Goal: Information Seeking & Learning: Learn about a topic

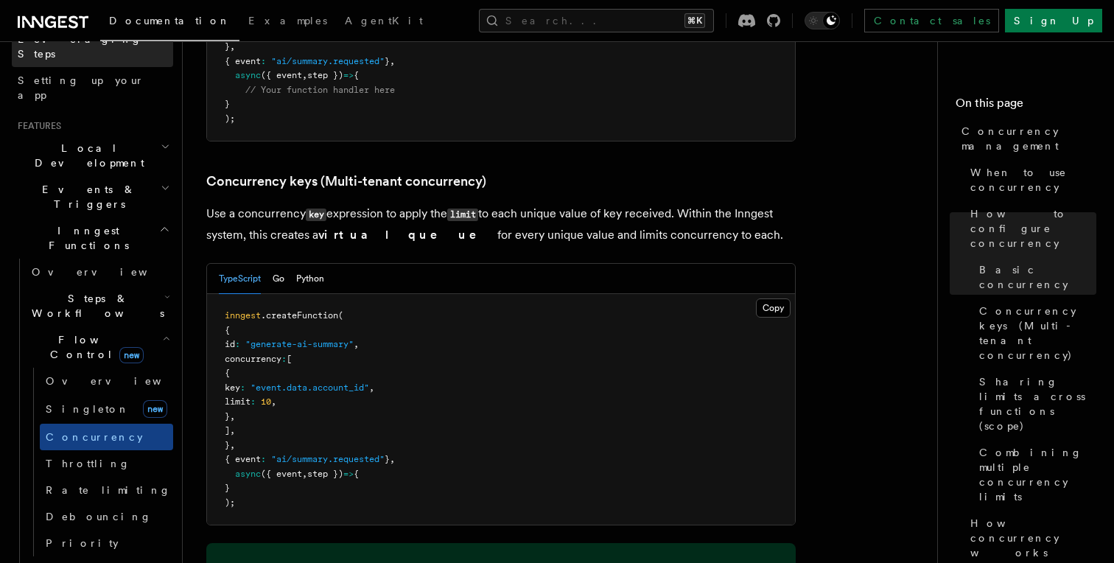
scroll to position [312, 0]
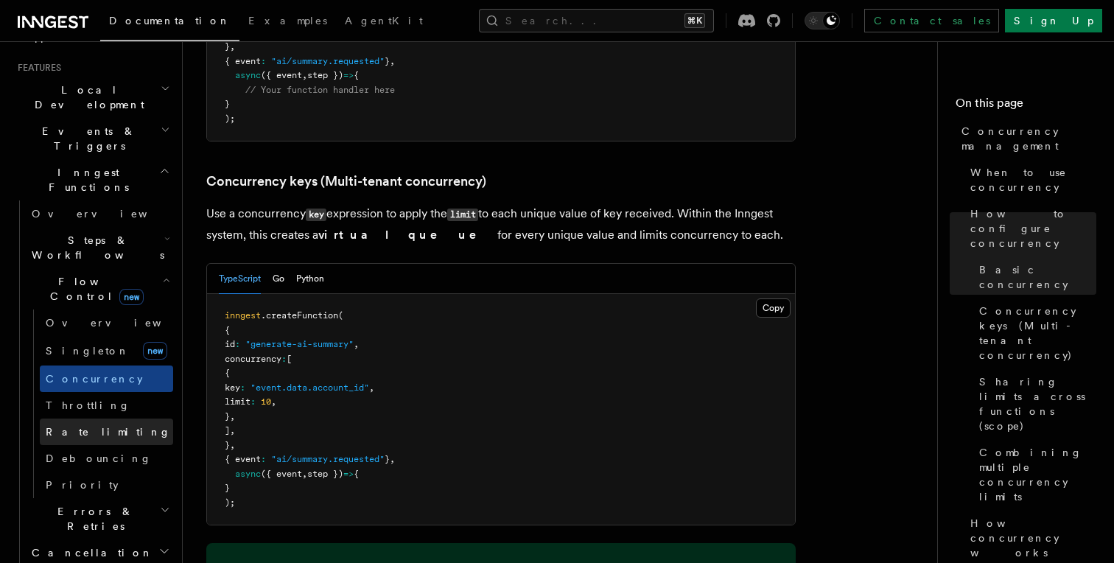
click at [92, 426] on span "Rate limiting" at bounding box center [108, 432] width 125 height 12
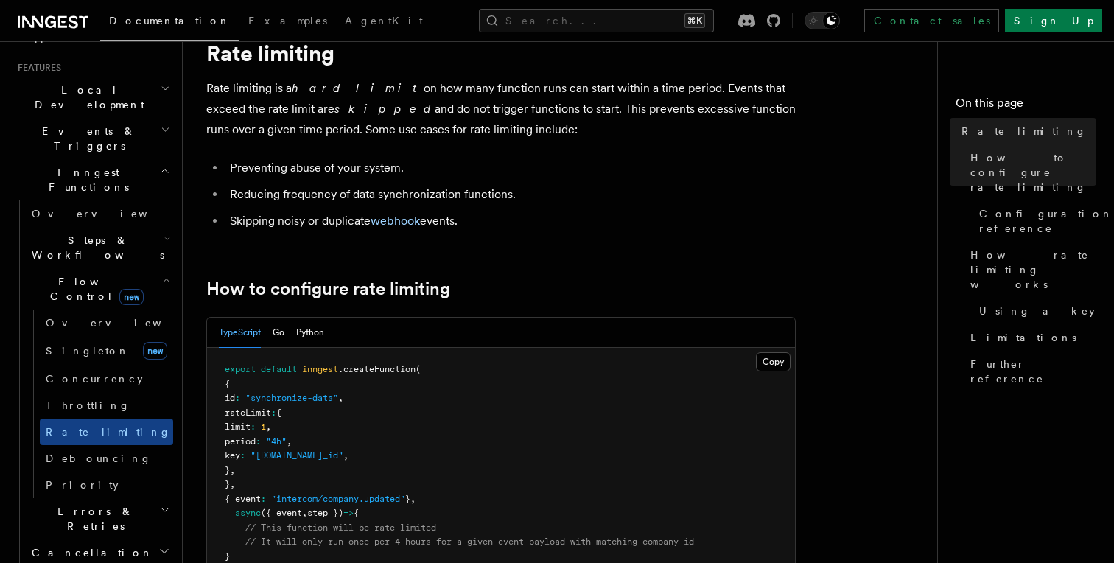
scroll to position [65, 0]
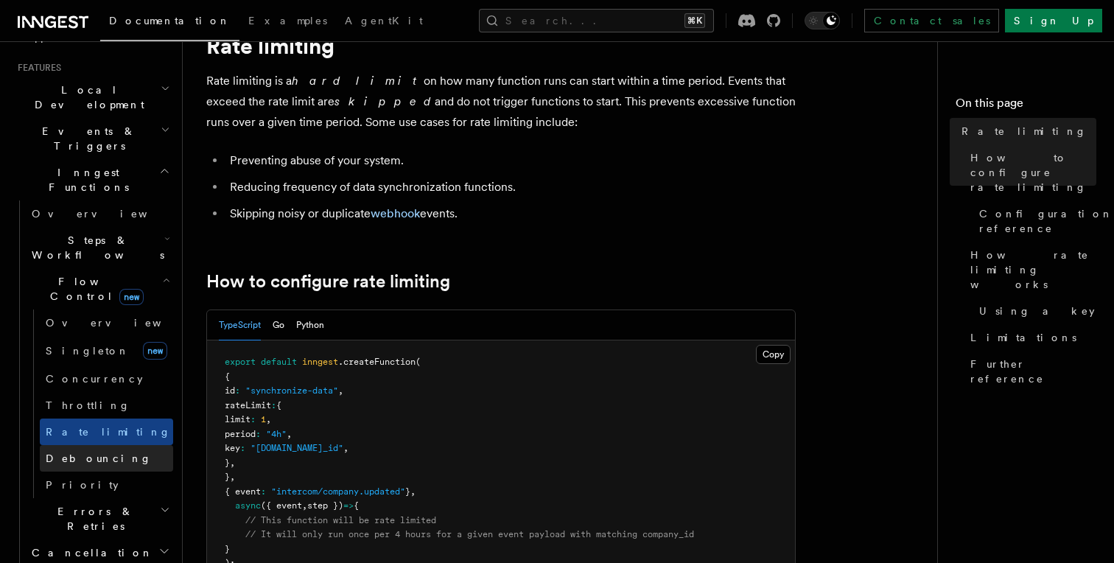
click at [94, 452] on span "Debouncing" at bounding box center [99, 458] width 106 height 12
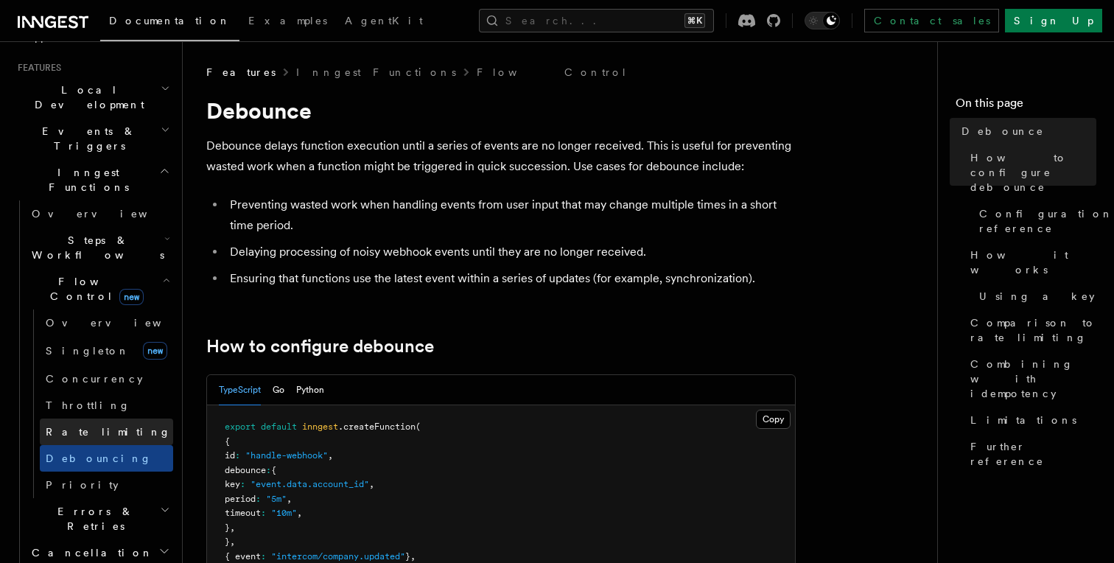
click at [107, 418] on link "Rate limiting" at bounding box center [106, 431] width 133 height 27
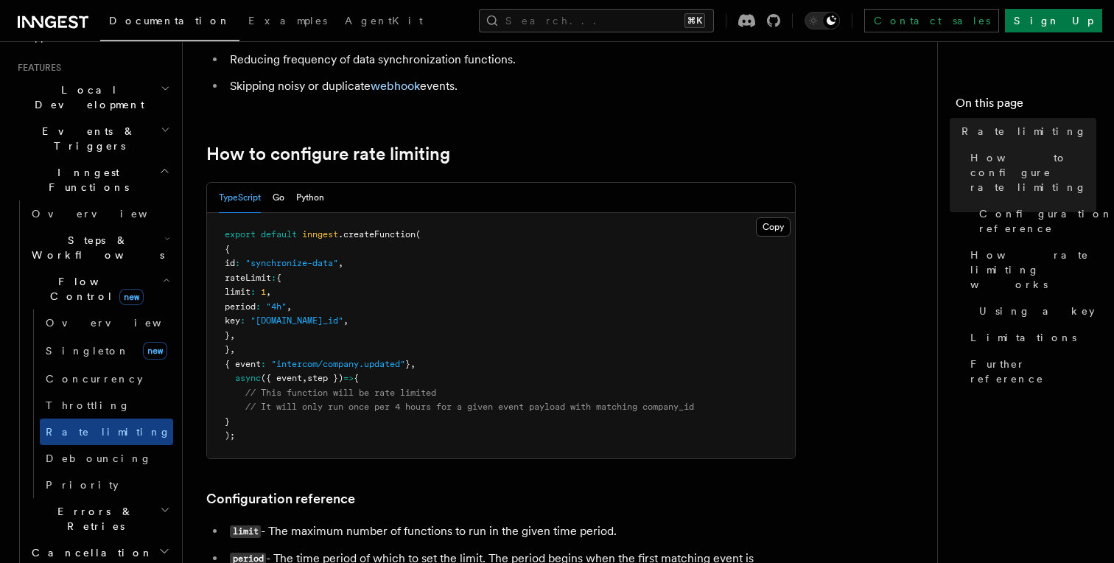
scroll to position [206, 0]
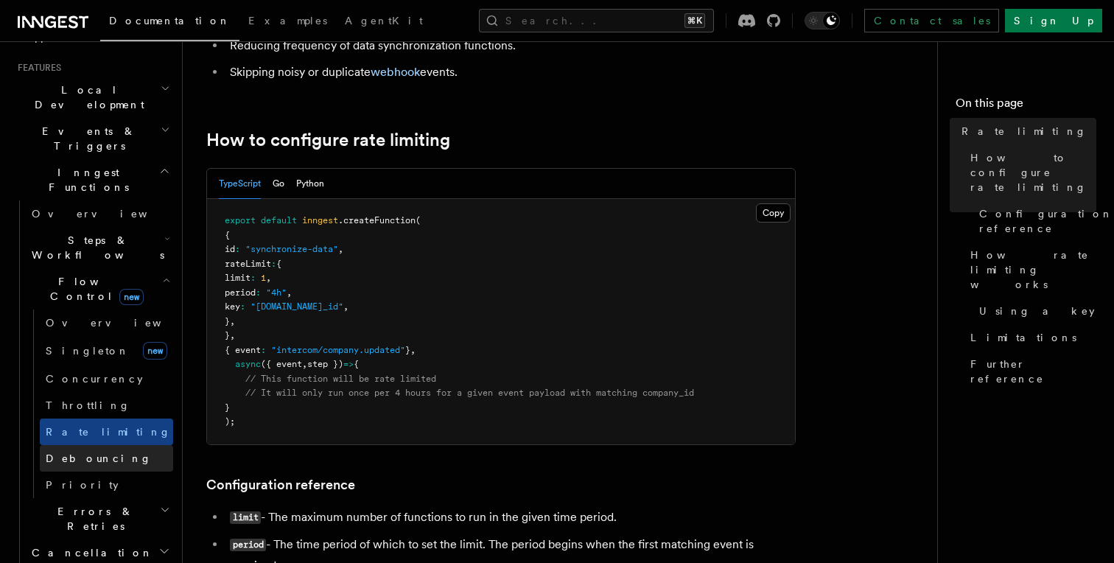
click at [91, 451] on span "Debouncing" at bounding box center [99, 458] width 106 height 15
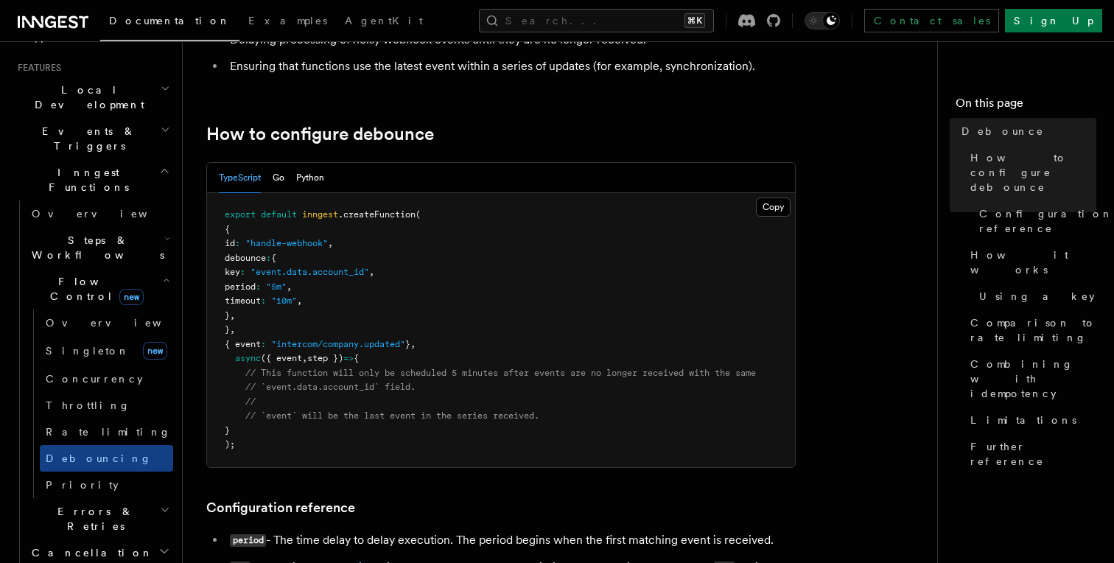
scroll to position [220, 0]
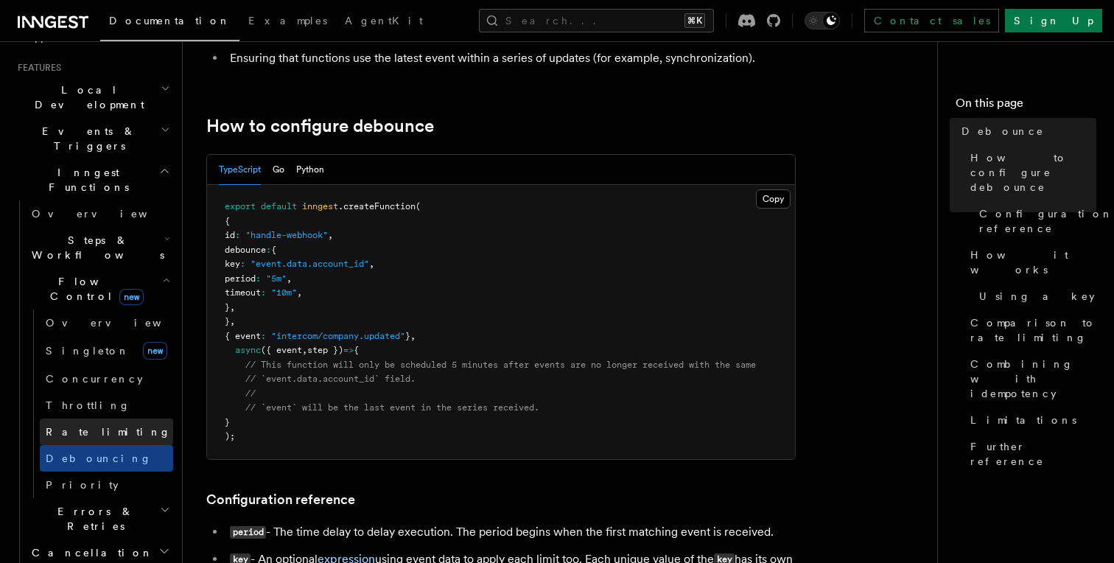
click at [102, 426] on span "Rate limiting" at bounding box center [108, 432] width 125 height 12
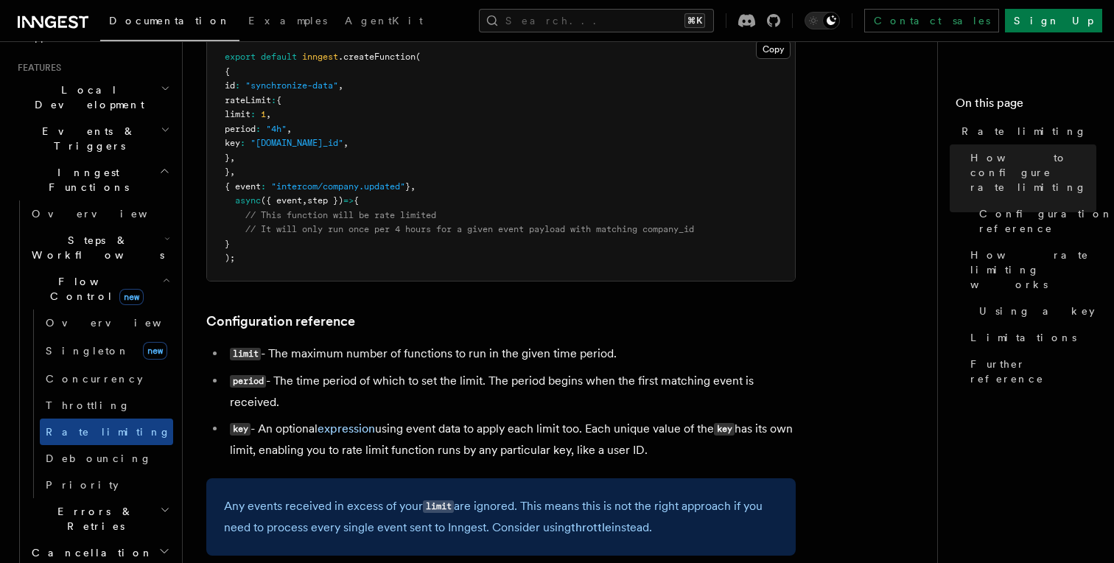
scroll to position [379, 0]
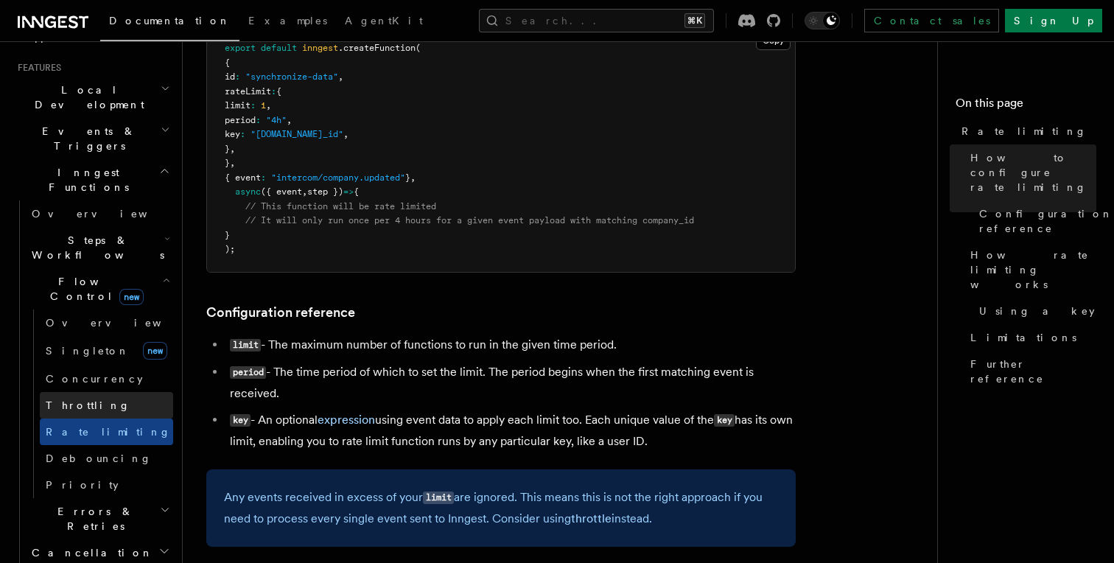
click at [64, 399] on span "Throttling" at bounding box center [88, 405] width 85 height 12
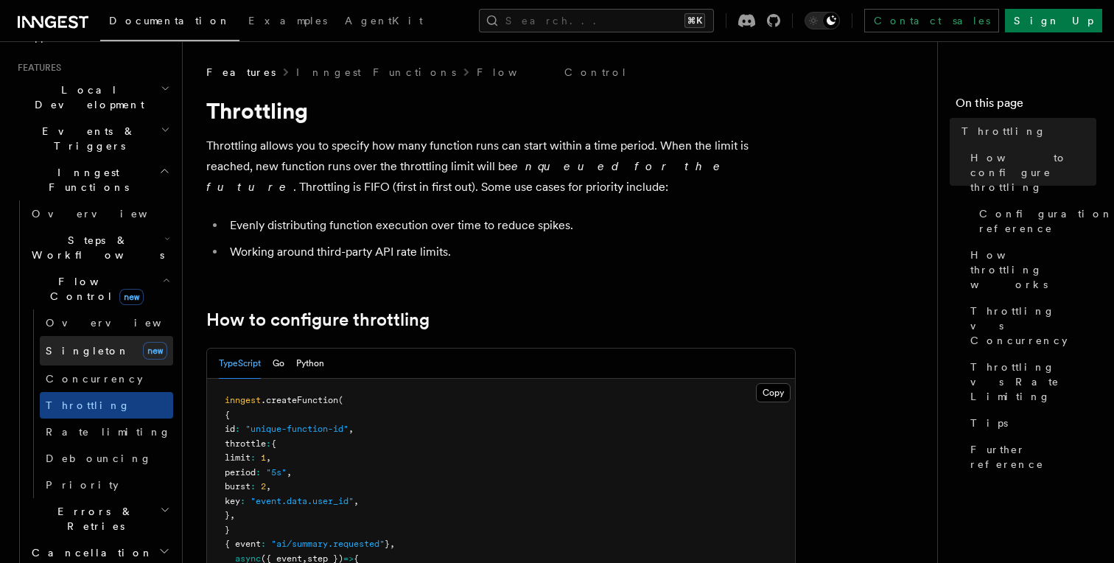
click at [111, 336] on link "[PERSON_NAME] new" at bounding box center [106, 350] width 133 height 29
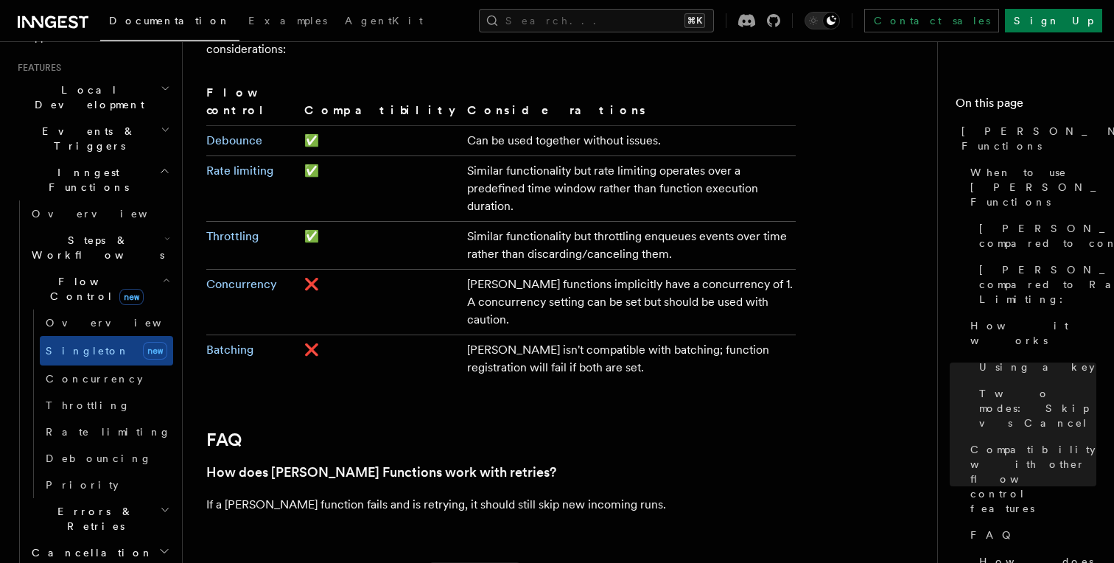
scroll to position [2514, 0]
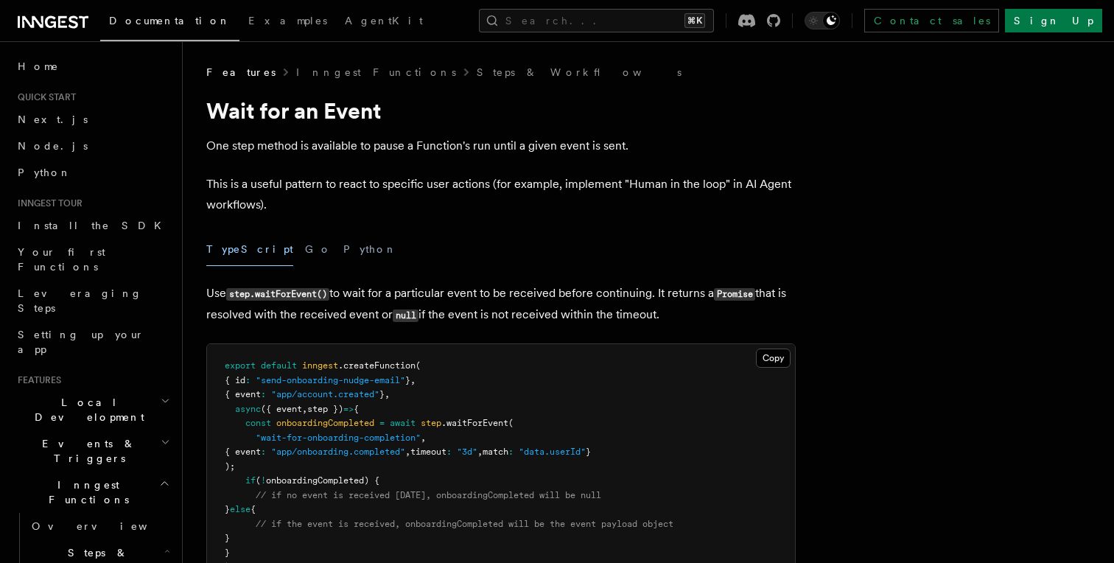
click at [77, 436] on span "Events & Triggers" at bounding box center [86, 450] width 149 height 29
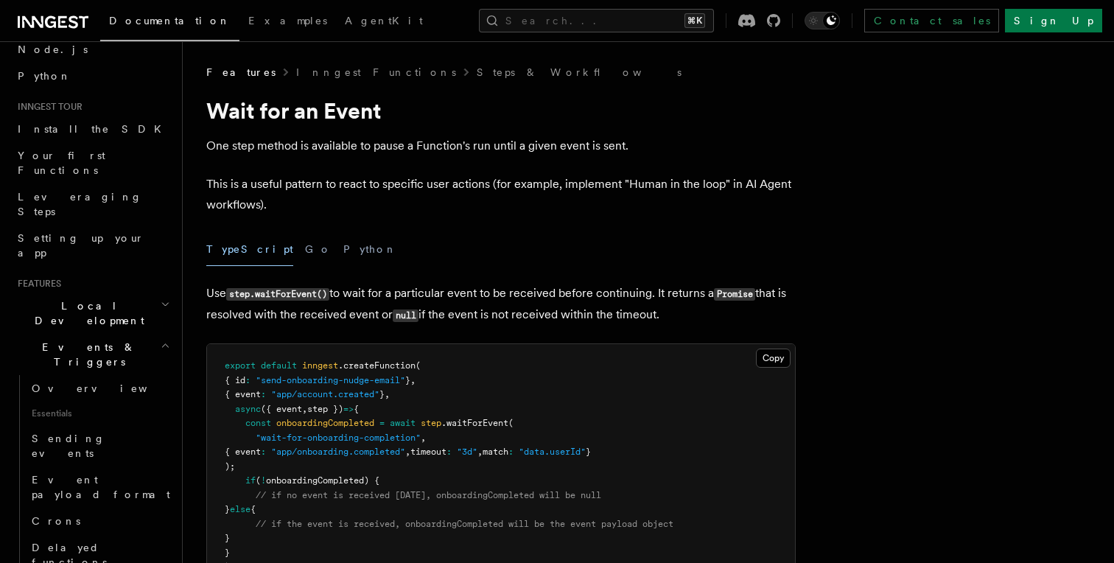
scroll to position [99, 0]
click at [85, 430] on span "Sending events" at bounding box center [69, 443] width 74 height 27
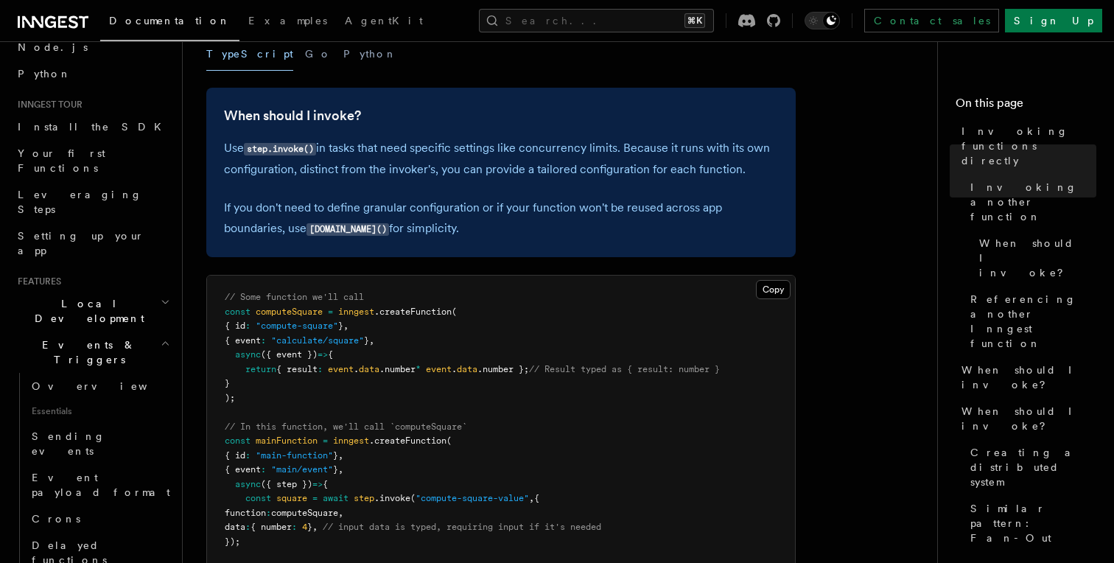
scroll to position [354, 0]
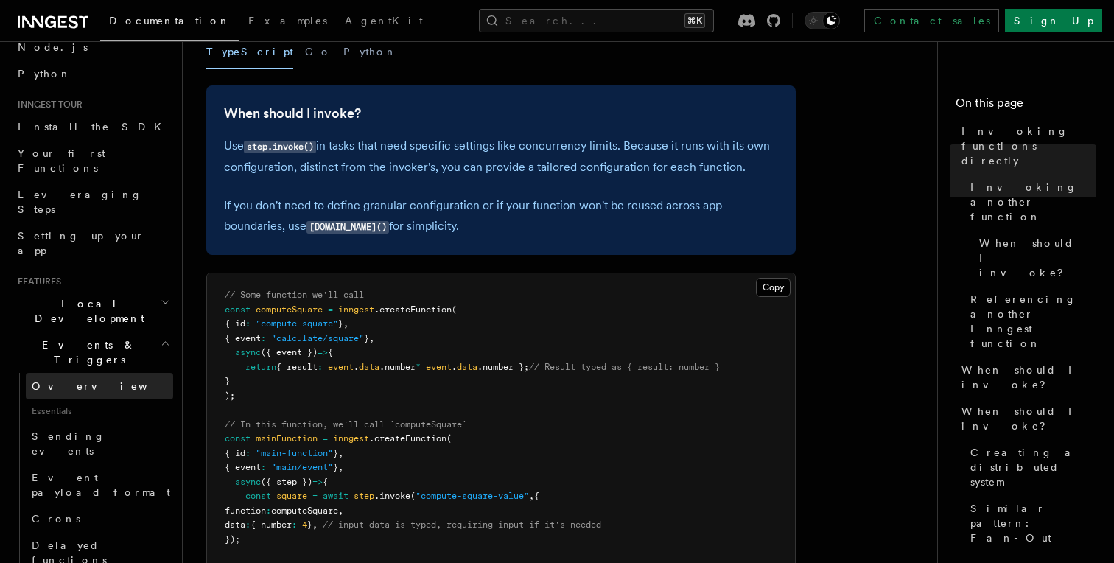
click at [111, 373] on link "Overview" at bounding box center [99, 386] width 147 height 27
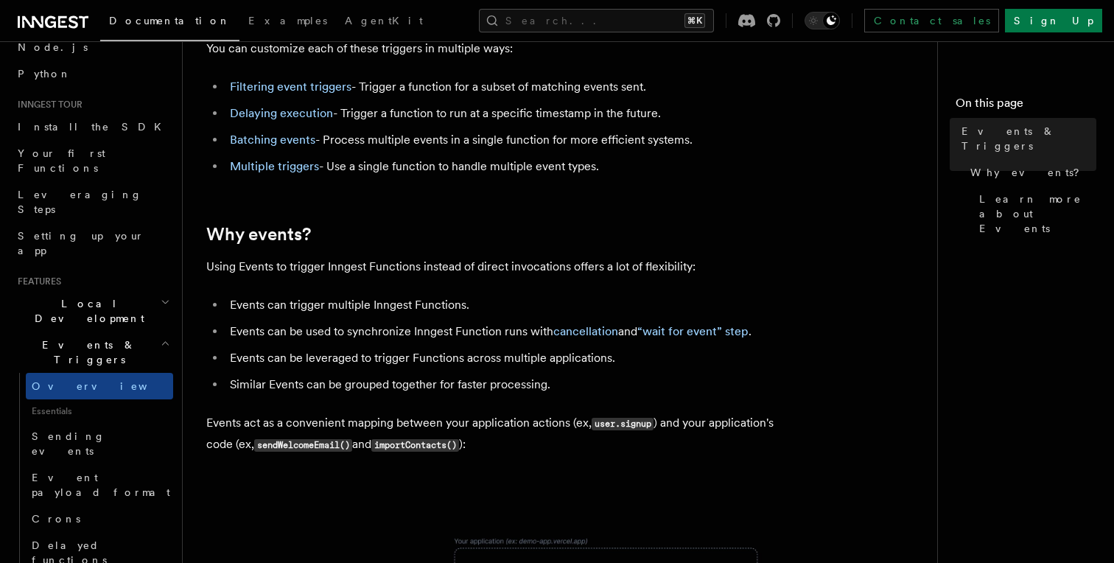
scroll to position [390, 0]
click at [503, 364] on article "Features Events & Triggers Inngest functions are triggered asynchronously by ev…" at bounding box center [565, 494] width 719 height 1639
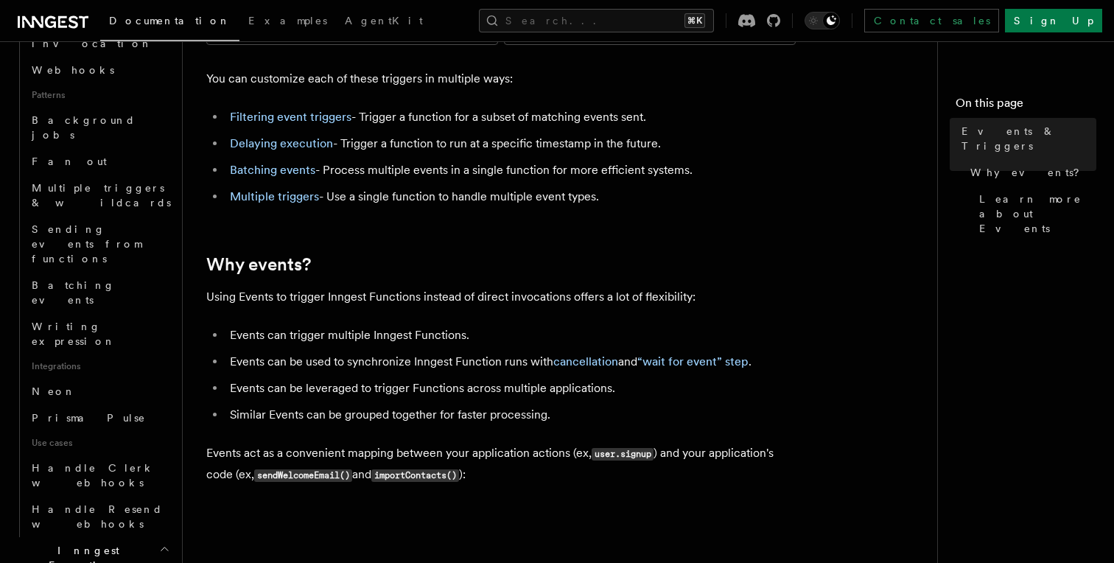
scroll to position [643, 0]
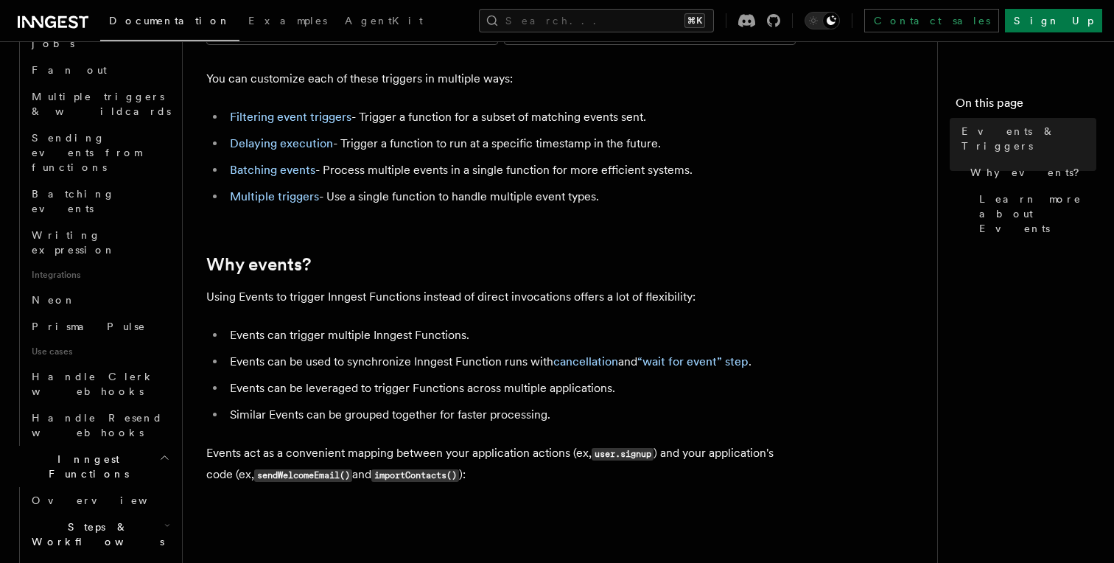
scroll to position [753, 0]
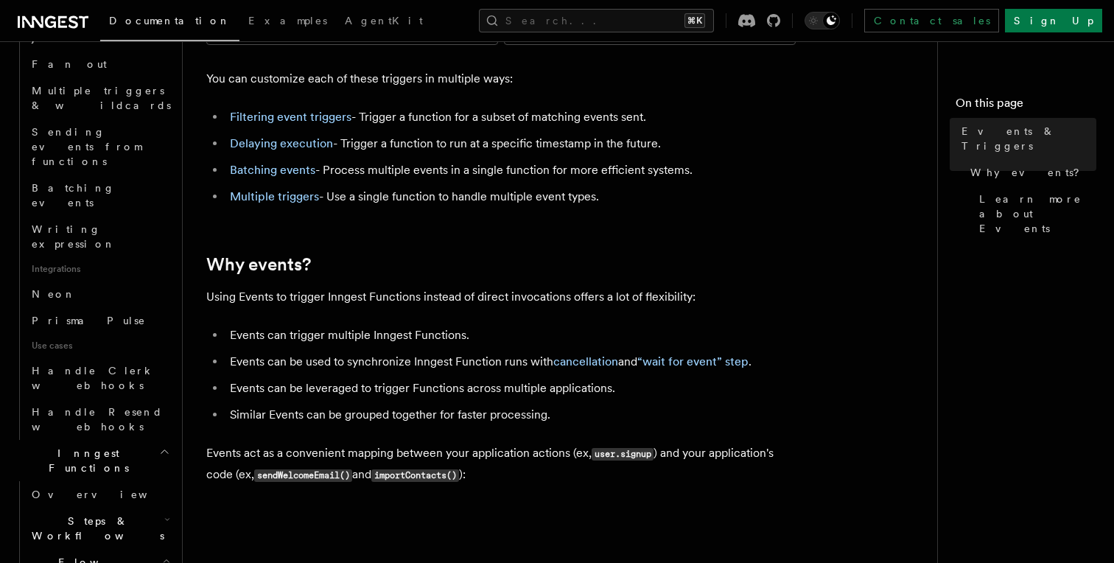
click at [157, 549] on h2 "Flow Control new" at bounding box center [99, 569] width 147 height 41
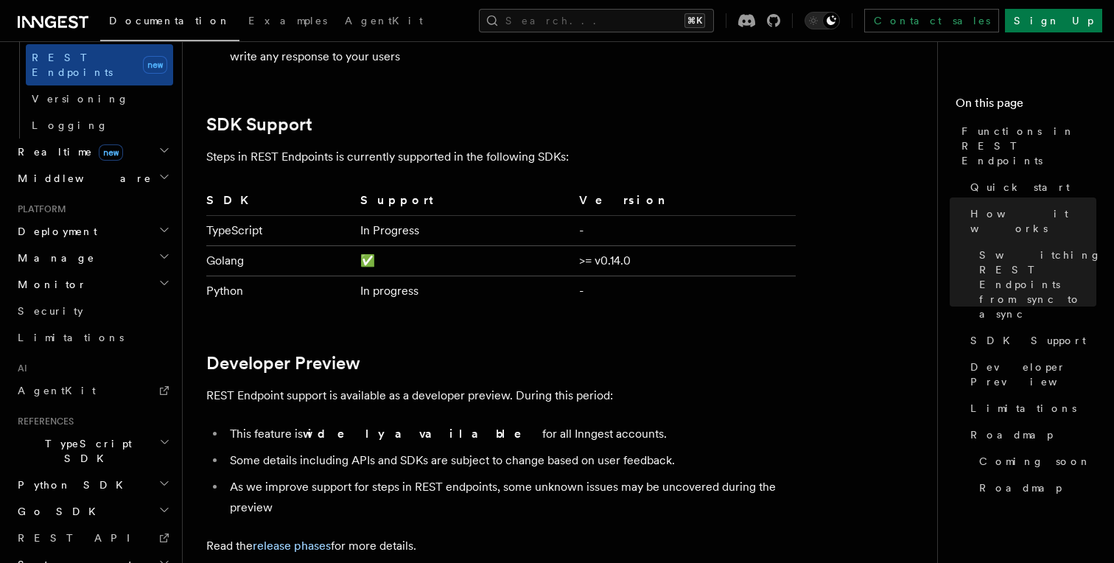
scroll to position [2049, 0]
click at [150, 430] on h2 "TypeScript SDK" at bounding box center [92, 450] width 161 height 41
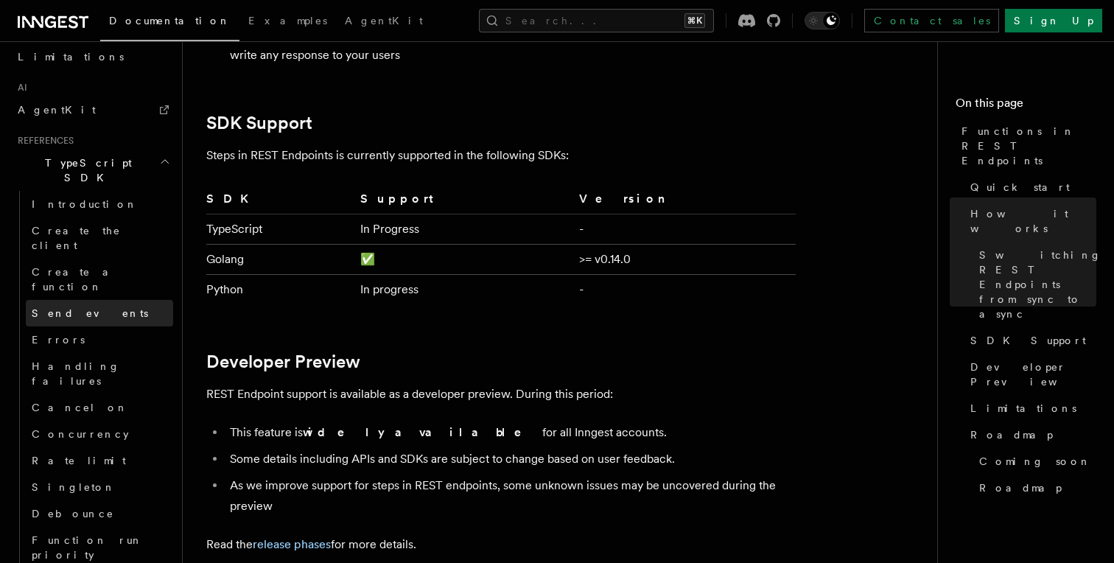
scroll to position [933, 0]
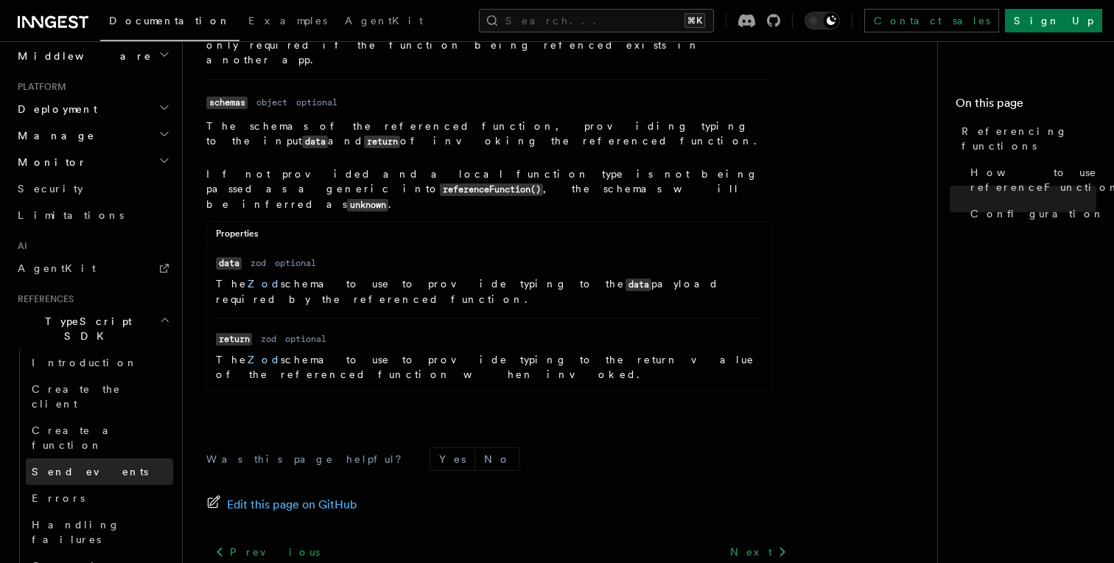
scroll to position [767, 0]
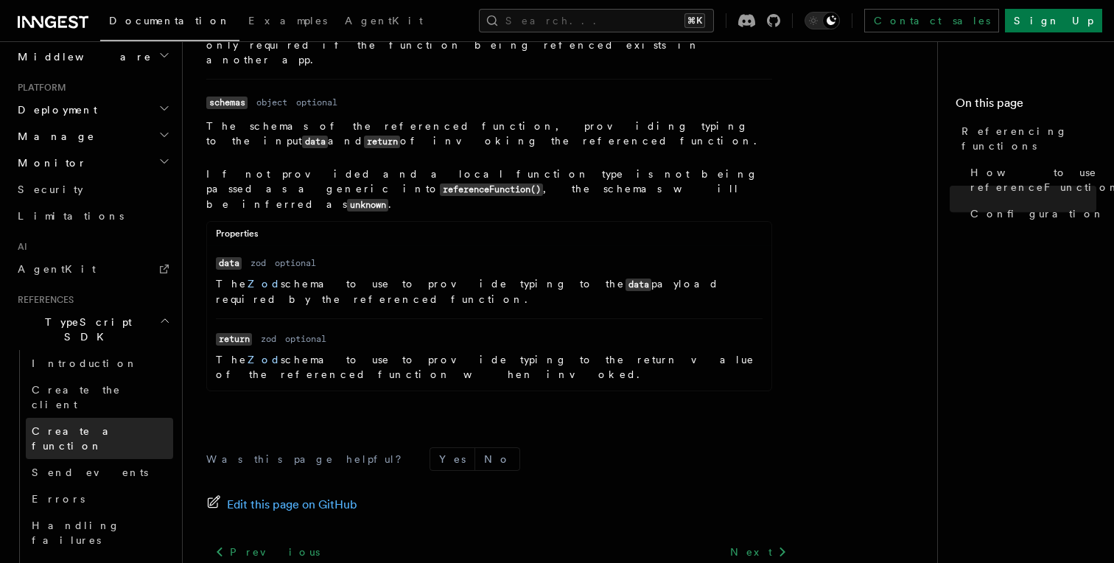
click at [114, 418] on link "Create a function" at bounding box center [99, 438] width 147 height 41
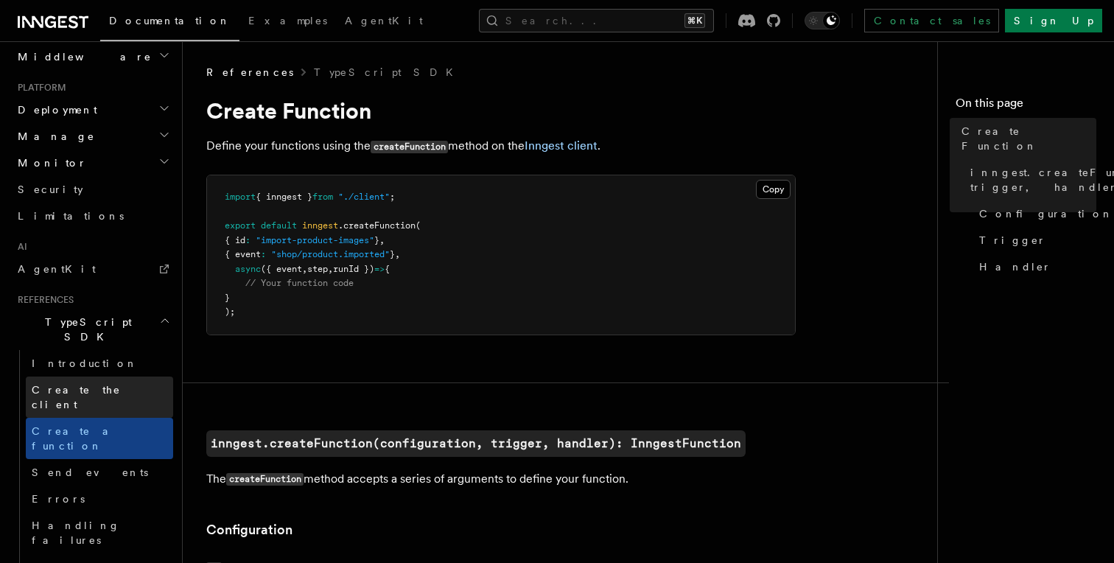
click at [108, 384] on span "Create the client" at bounding box center [76, 397] width 89 height 27
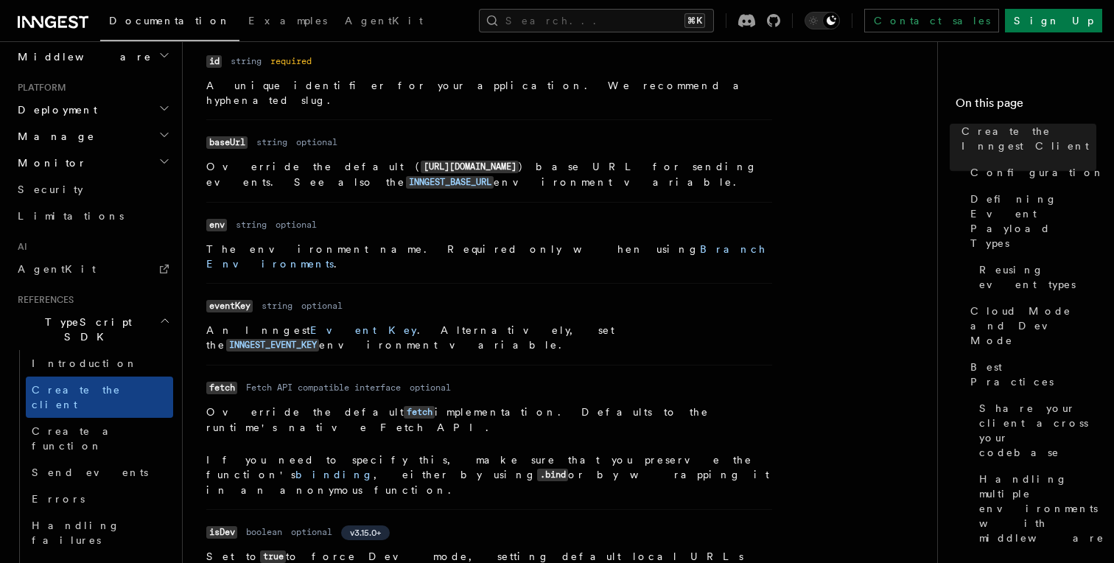
scroll to position [396, 0]
